Goal: Task Accomplishment & Management: Manage account settings

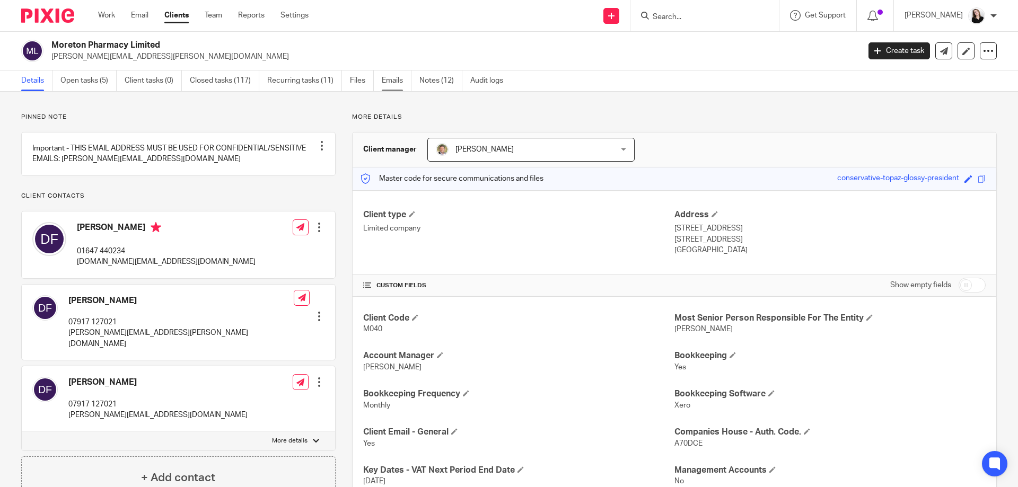
click at [399, 78] on link "Emails" at bounding box center [397, 81] width 30 height 21
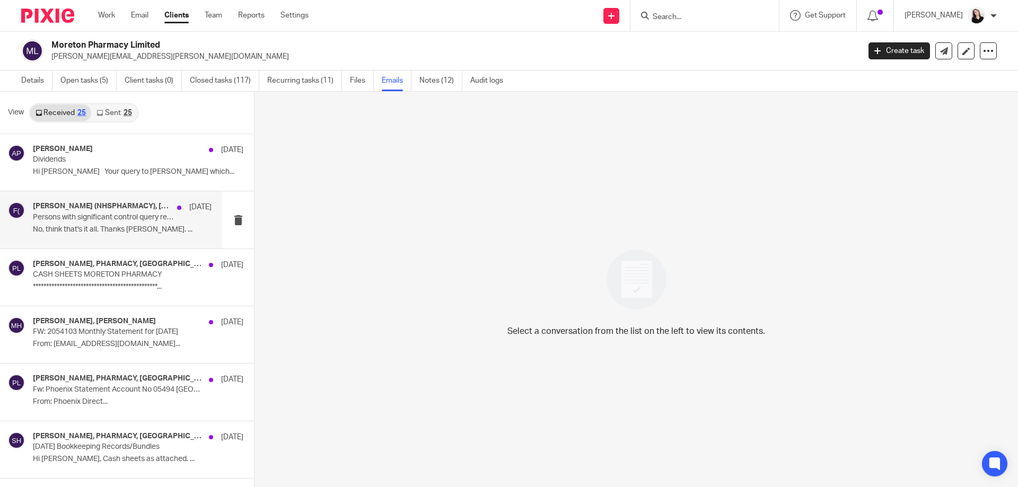
click at [153, 238] on div "FULTON, David (NHSPHARMACY), Andrew Price 8 Jul Persons with significant contro…" at bounding box center [111, 219] width 222 height 57
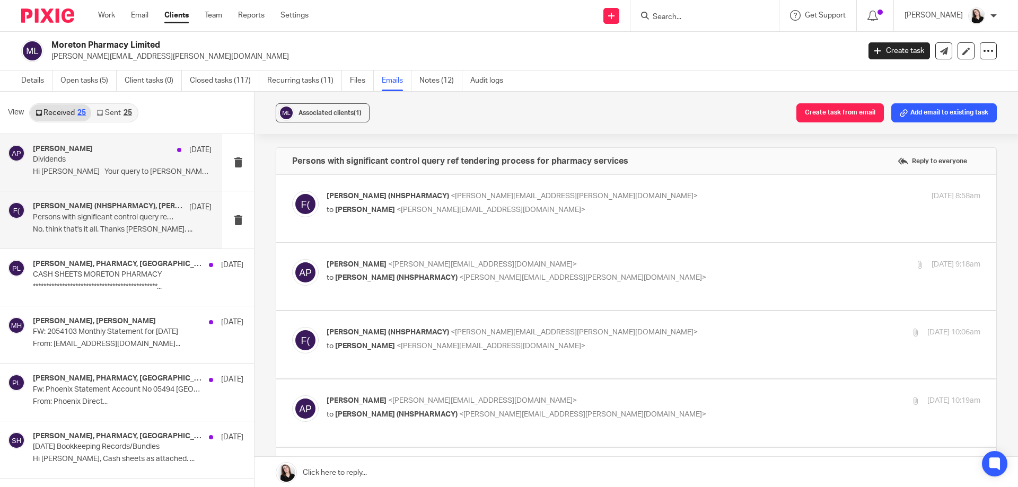
click at [147, 154] on div "Andrew Price 9 Jul" at bounding box center [122, 150] width 179 height 11
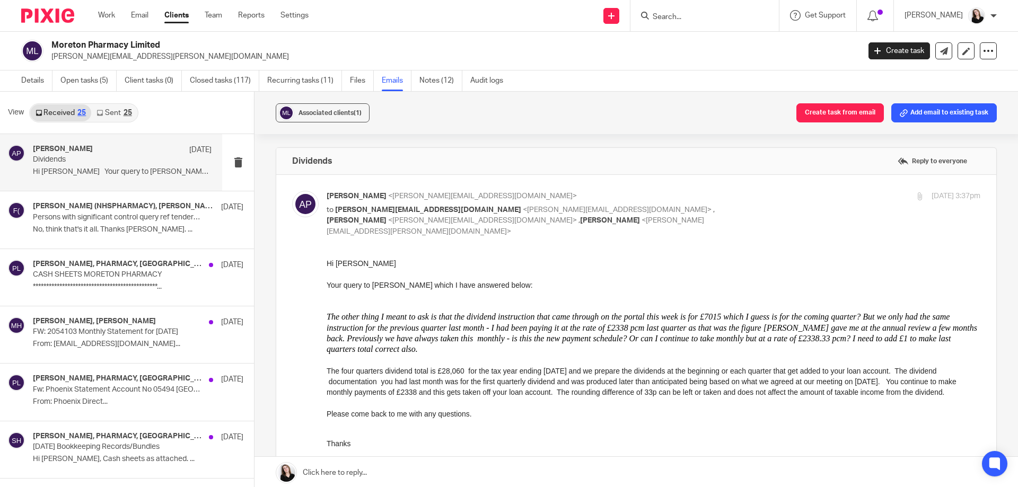
click at [116, 112] on link "Sent 25" at bounding box center [114, 112] width 46 height 17
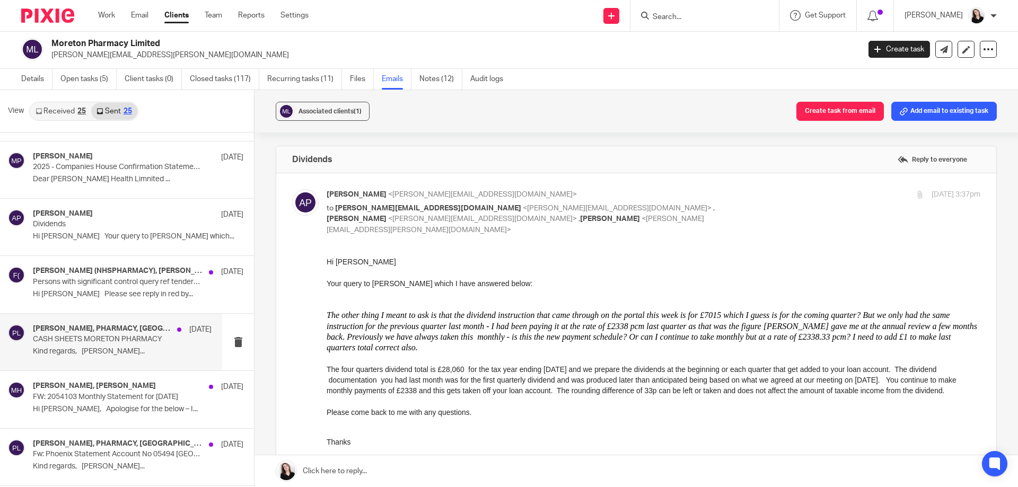
scroll to position [159, 0]
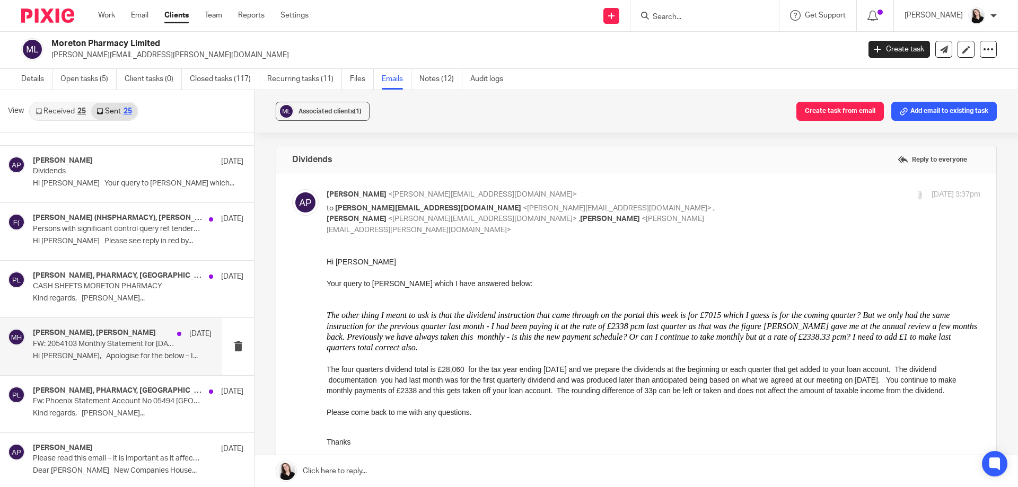
click at [155, 340] on p "FW: 2054103 Monthly Statement for June 2025" at bounding box center [104, 344] width 143 height 9
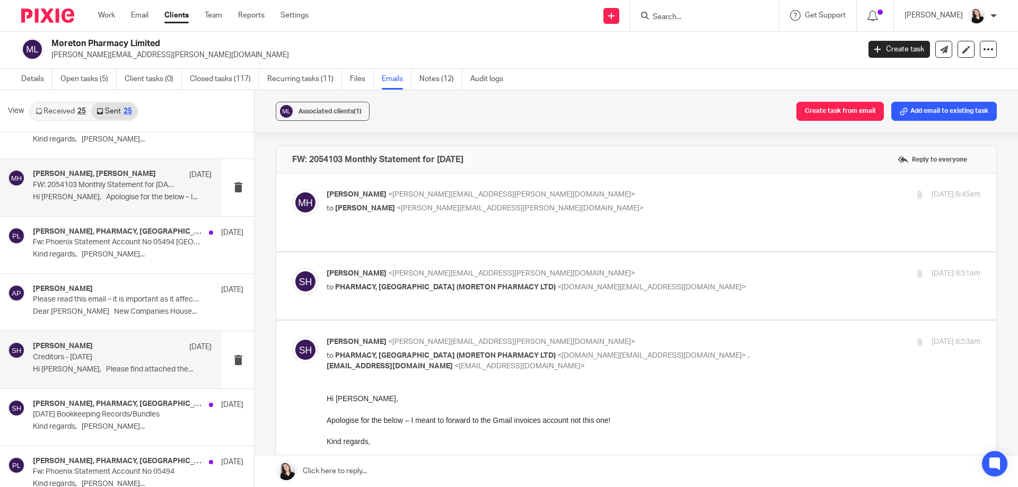
scroll to position [371, 0]
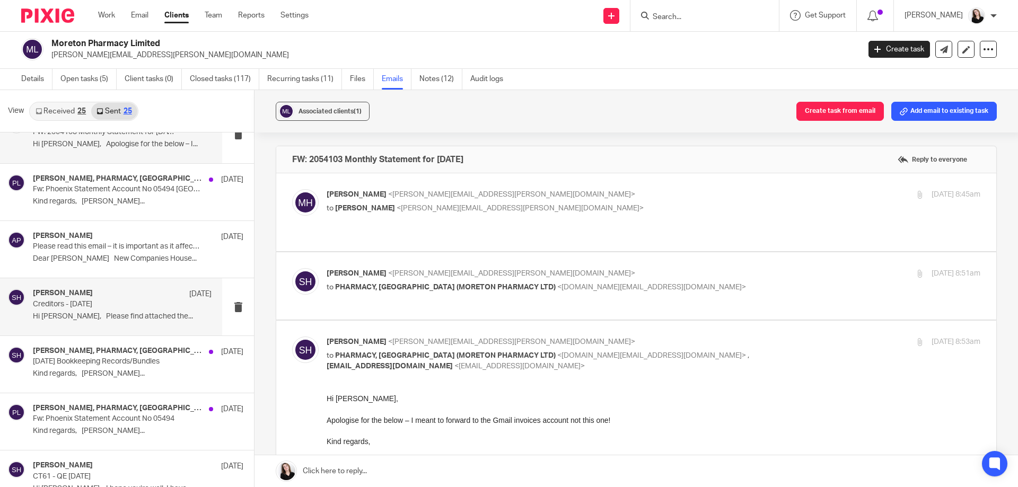
click at [126, 301] on p "Creditors - May 2025" at bounding box center [104, 304] width 143 height 9
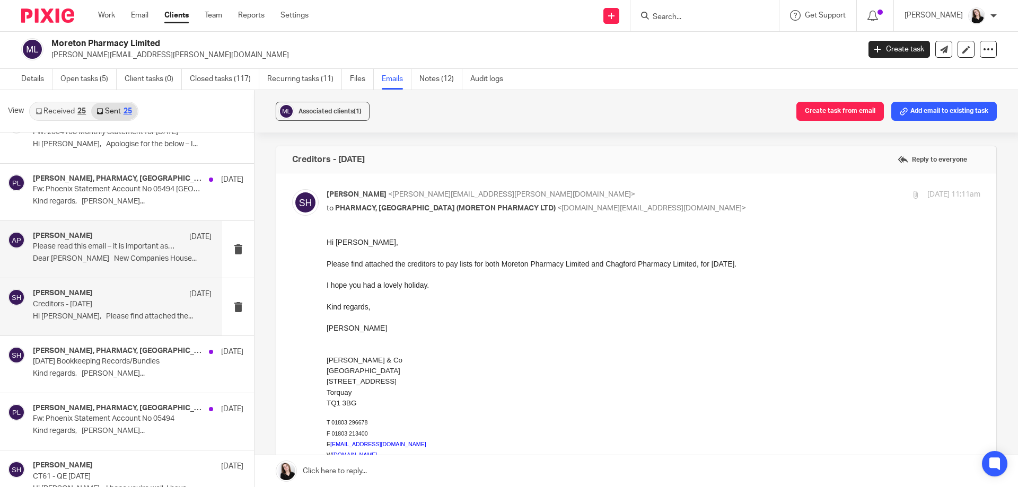
scroll to position [0, 0]
click at [483, 221] on div "Shannan Hamling <shannan.hamling@andrewprice.co.uk> to PHARMACY, Moreton (MORET…" at bounding box center [636, 488] width 688 height 599
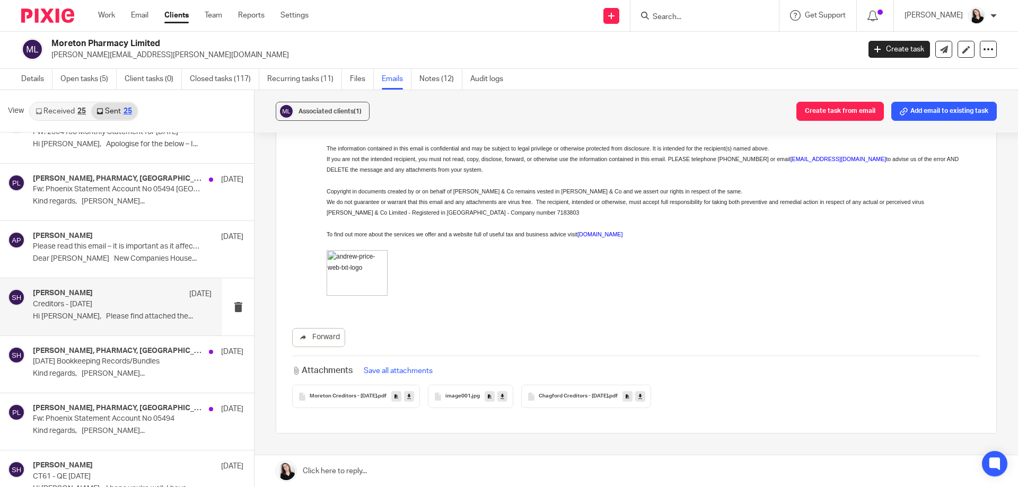
scroll to position [455, 0]
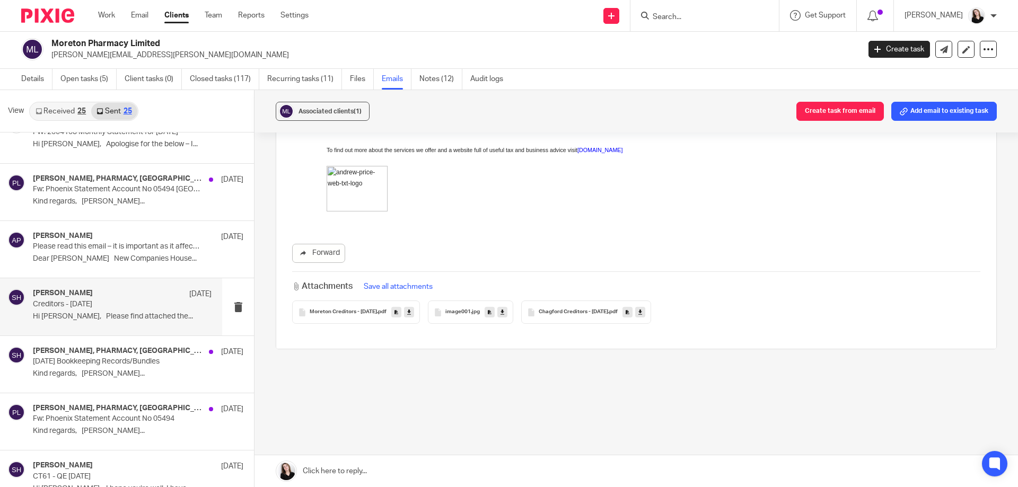
click at [384, 310] on span ".pdf" at bounding box center [382, 312] width 10 height 6
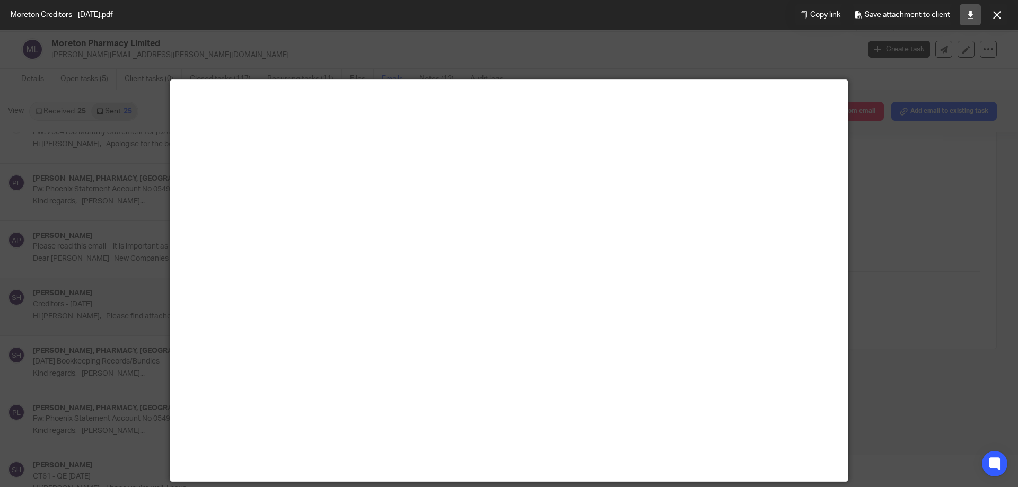
click at [971, 14] on icon at bounding box center [970, 15] width 8 height 8
click at [995, 21] on button at bounding box center [996, 14] width 21 height 21
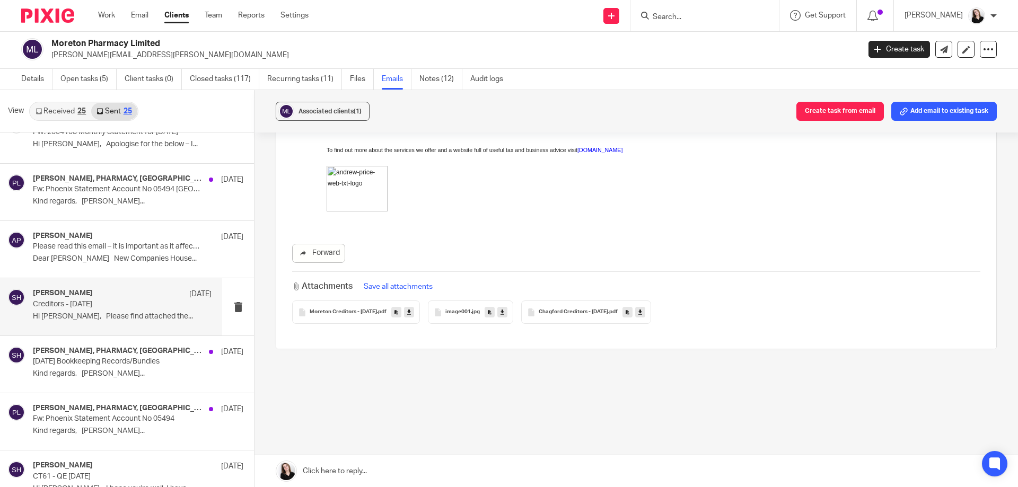
click at [577, 317] on div "Chagford Creditors - May 2025 .pdf" at bounding box center [586, 312] width 130 height 23
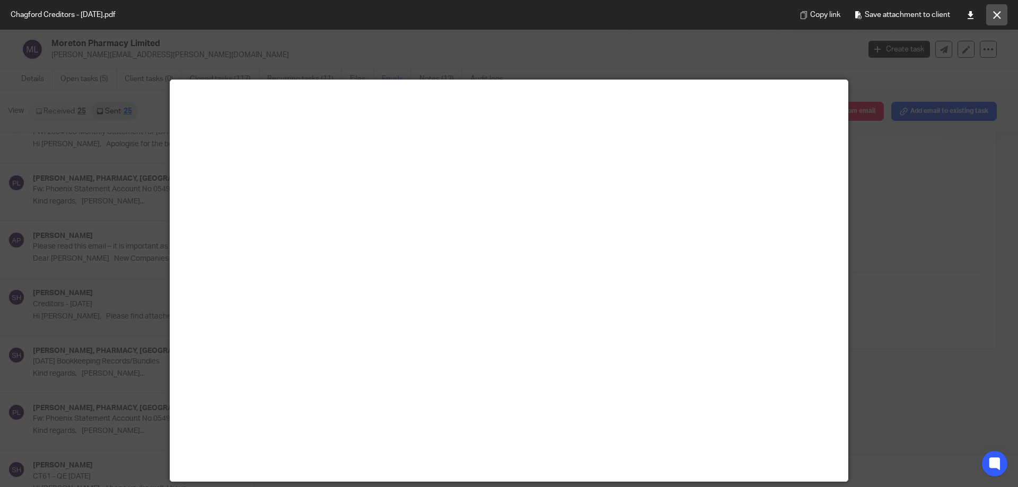
click at [1000, 14] on icon at bounding box center [997, 15] width 8 height 8
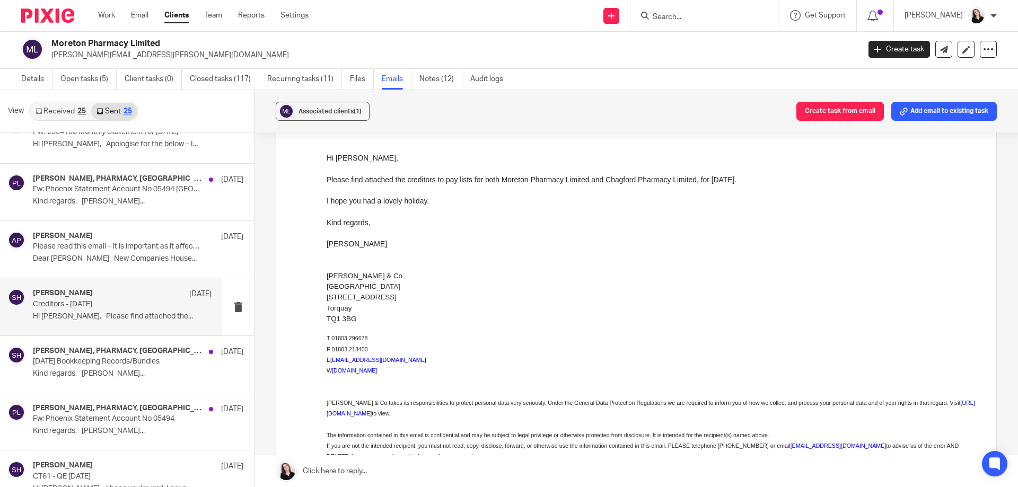
scroll to position [31, 0]
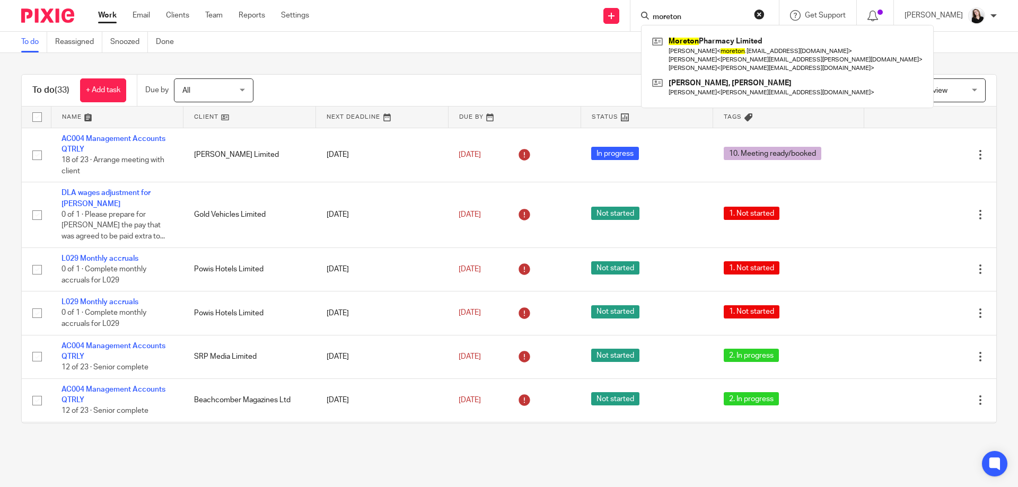
type input "moreton"
click at [725, 33] on div "Moreton Pharmacy Limited David Fulton < moreton .pharmacy@nhs.net > David Fulto…" at bounding box center [787, 66] width 293 height 83
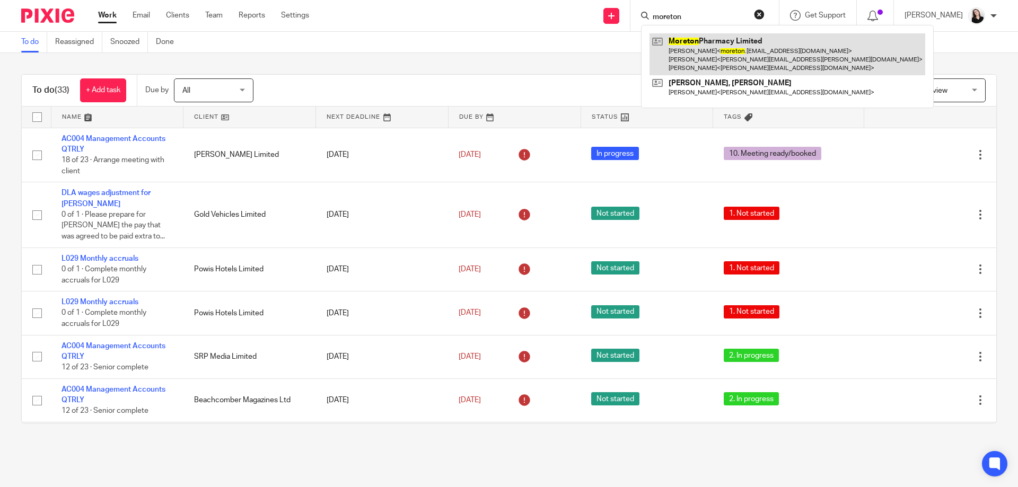
click at [724, 45] on link at bounding box center [787, 54] width 276 height 42
